Goal: Find specific page/section: Find specific page/section

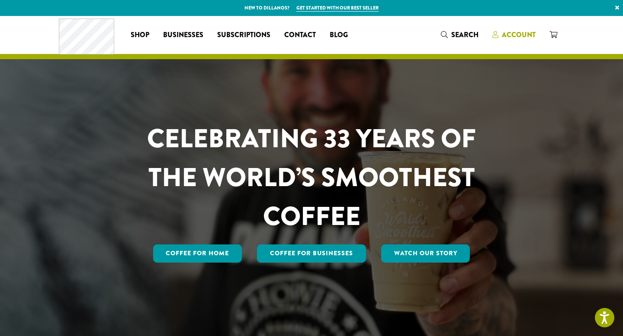
click at [517, 33] on span "Account" at bounding box center [519, 35] width 34 height 10
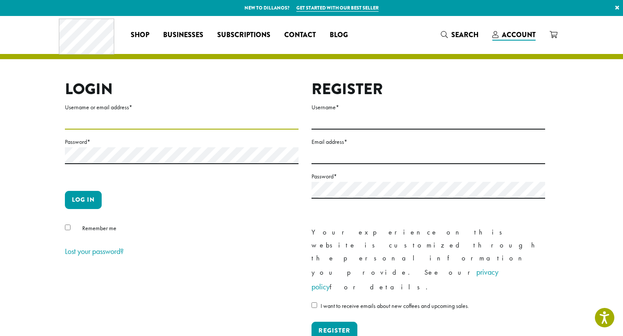
click at [221, 121] on input "Username or email address *" at bounding box center [181, 121] width 233 height 17
type input "**********"
click at [88, 205] on button "Log in" at bounding box center [83, 200] width 37 height 18
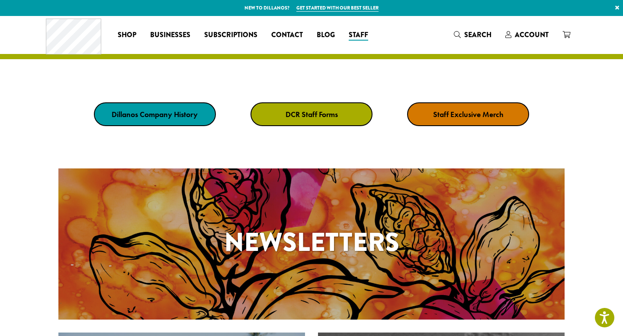
click at [288, 121] on link "DCR Staff Forms" at bounding box center [311, 114] width 122 height 24
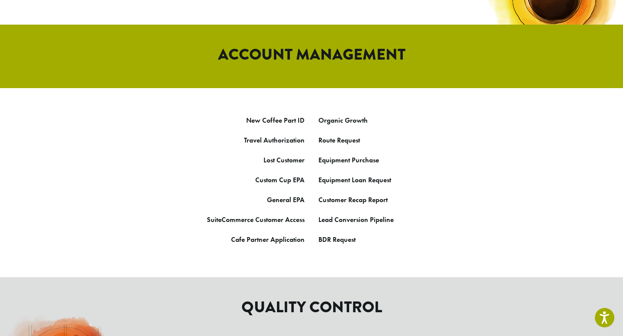
scroll to position [449, 0]
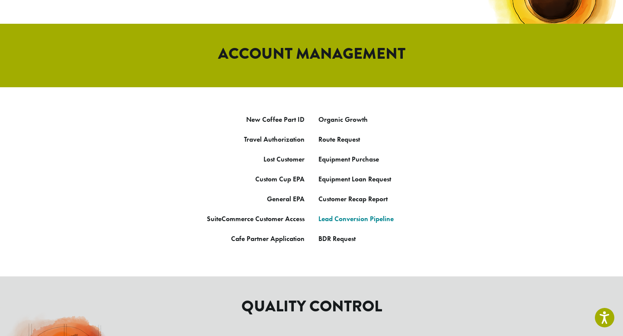
click at [346, 214] on link "Lead Conversion Pipeline" at bounding box center [355, 218] width 75 height 9
